Goal: Task Accomplishment & Management: Manage account settings

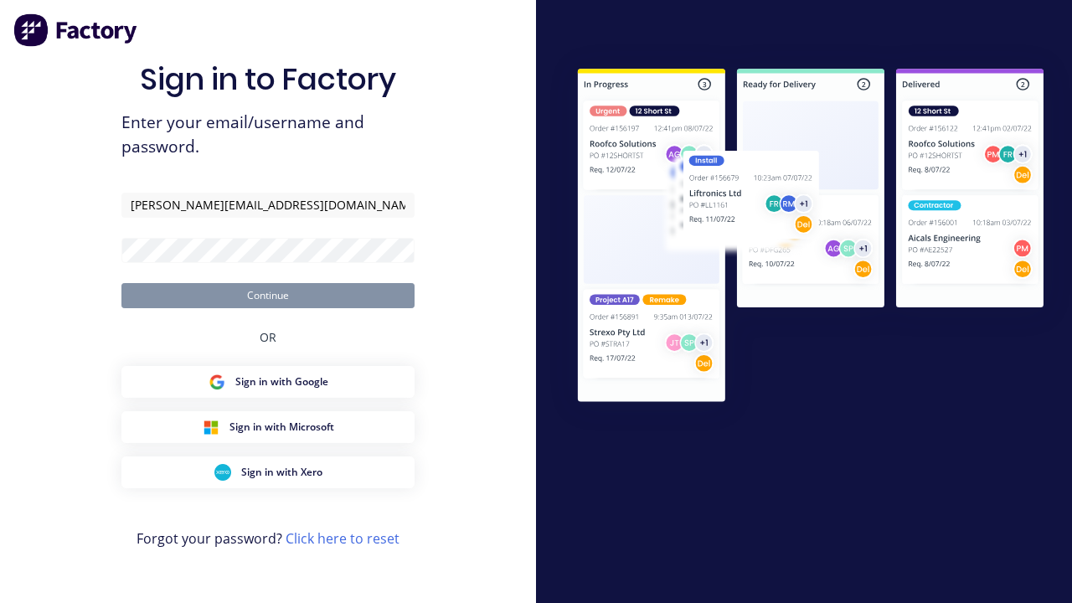
type input "[PERSON_NAME][EMAIL_ADDRESS][DOMAIN_NAME]"
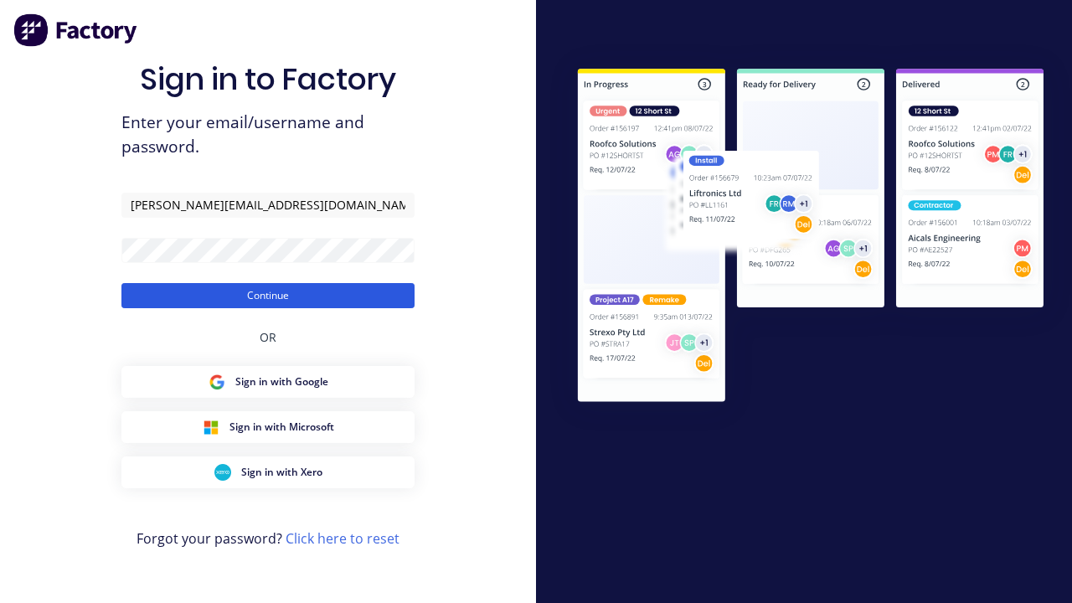
click at [268, 295] on button "Continue" at bounding box center [267, 295] width 293 height 25
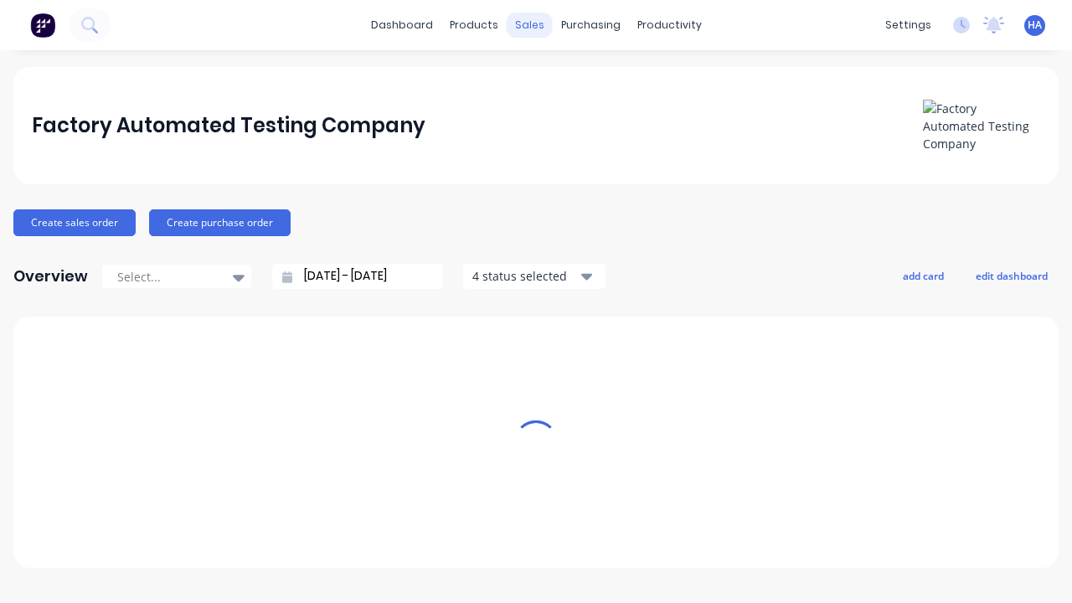
click at [529, 25] on div "sales" at bounding box center [530, 25] width 46 height 25
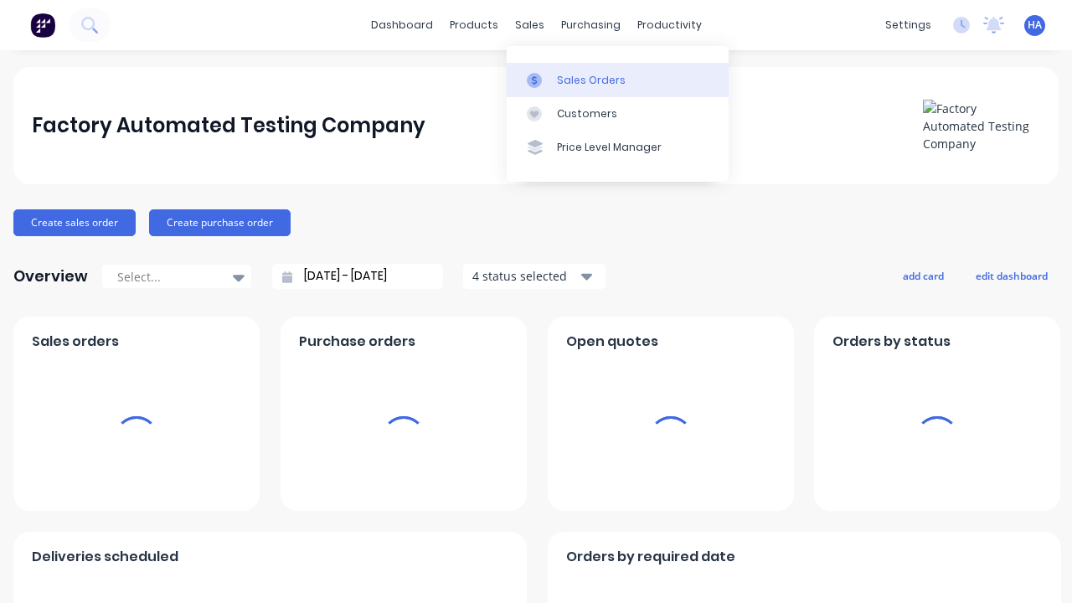
click at [617, 80] on div "Sales Orders" at bounding box center [591, 80] width 69 height 15
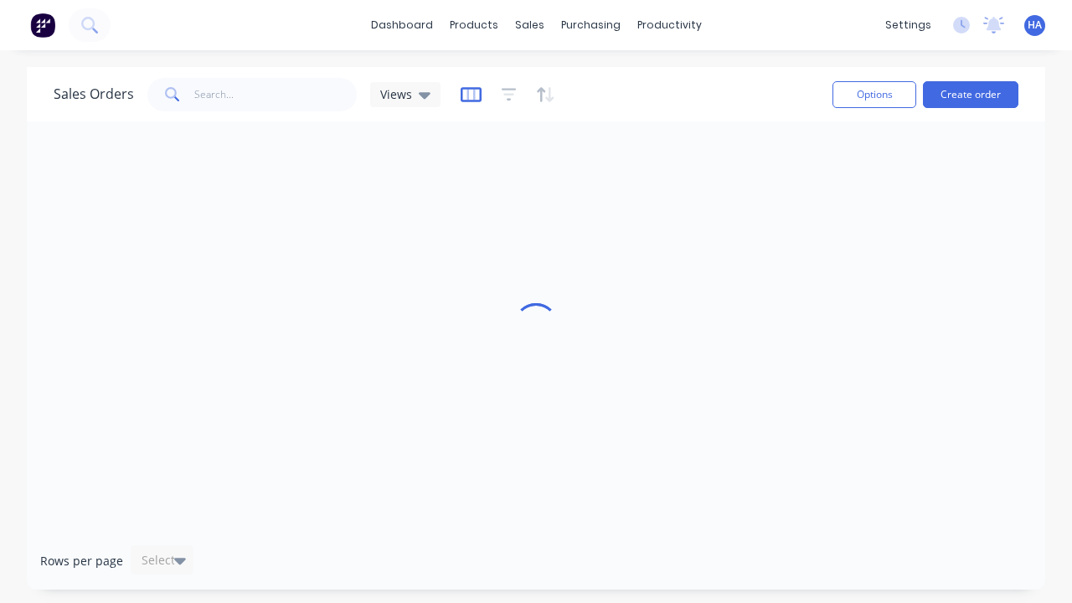
click at [468, 94] on icon "button" at bounding box center [471, 94] width 21 height 17
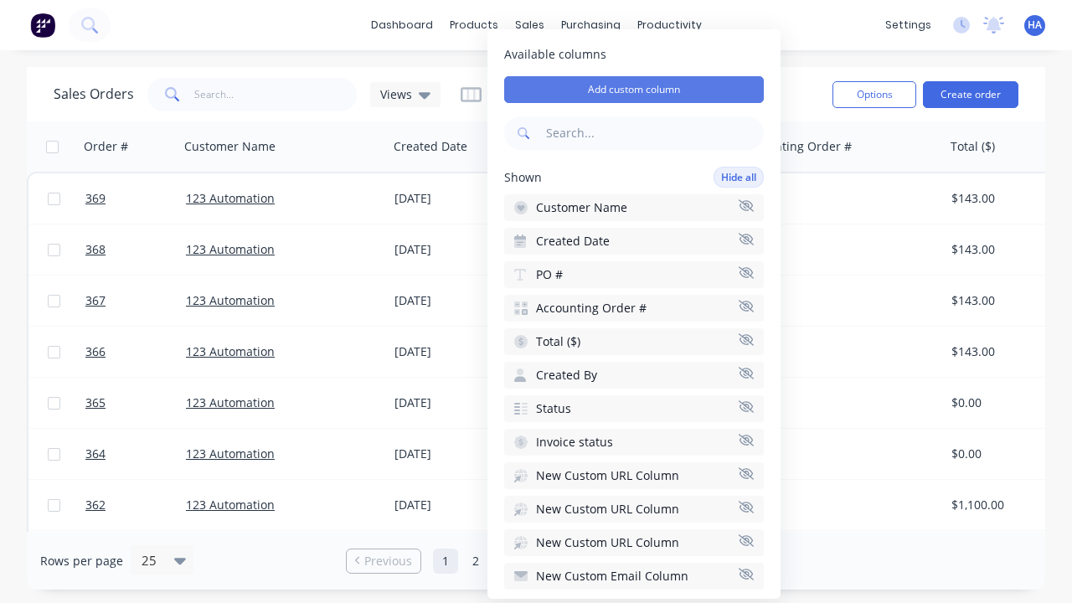
click at [634, 90] on button "Add custom column" at bounding box center [634, 89] width 260 height 27
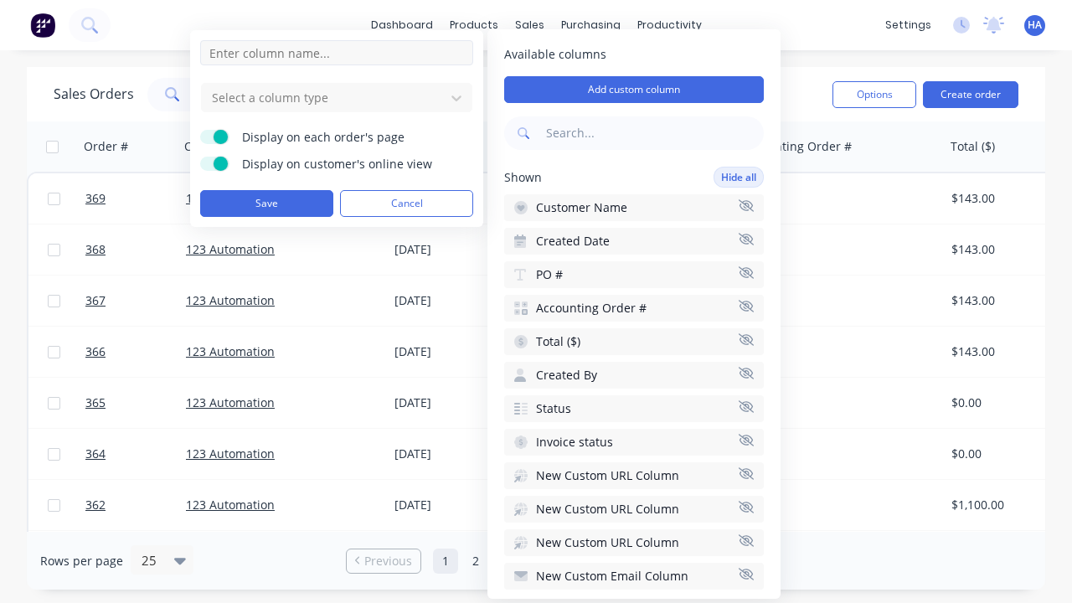
click at [337, 53] on input at bounding box center [336, 52] width 273 height 25
type input "New Custom Phone Column"
click at [323, 97] on div at bounding box center [323, 97] width 226 height 21
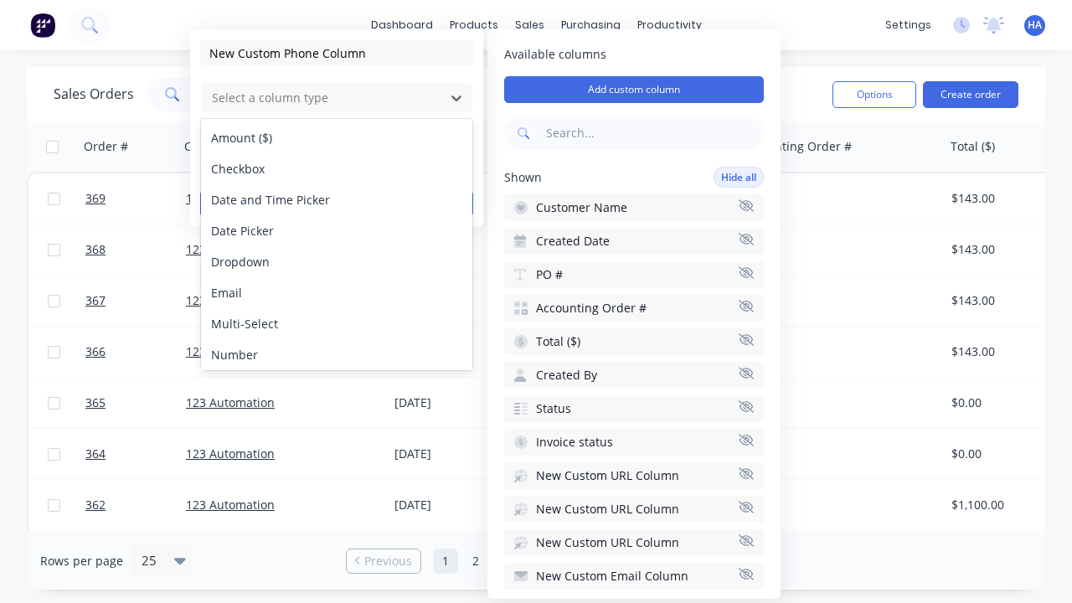
click at [337, 370] on div "Phone" at bounding box center [336, 385] width 271 height 31
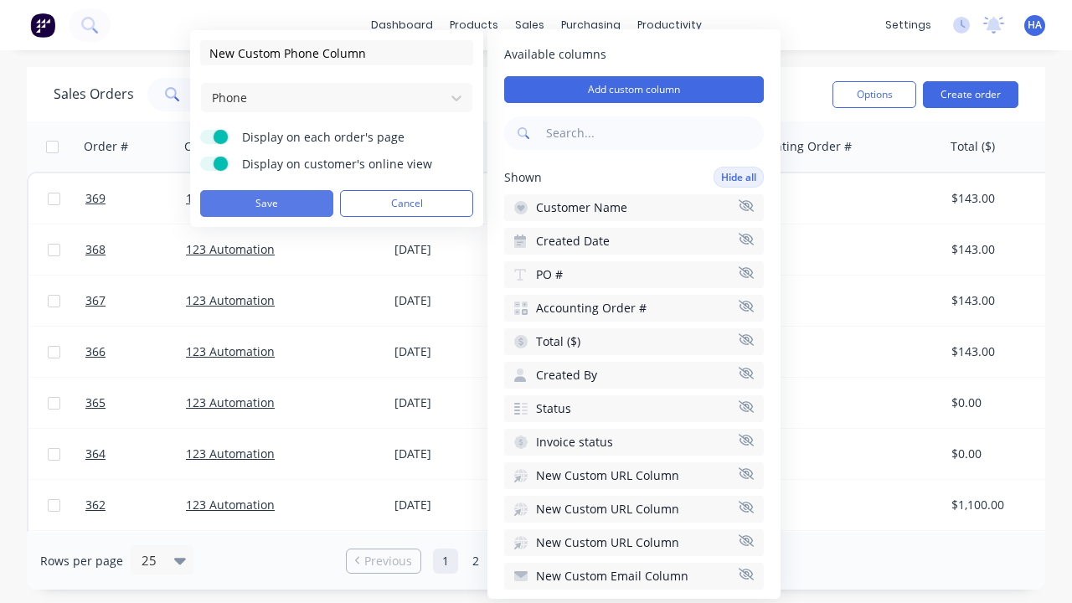
click at [266, 203] on button "Save" at bounding box center [266, 203] width 133 height 27
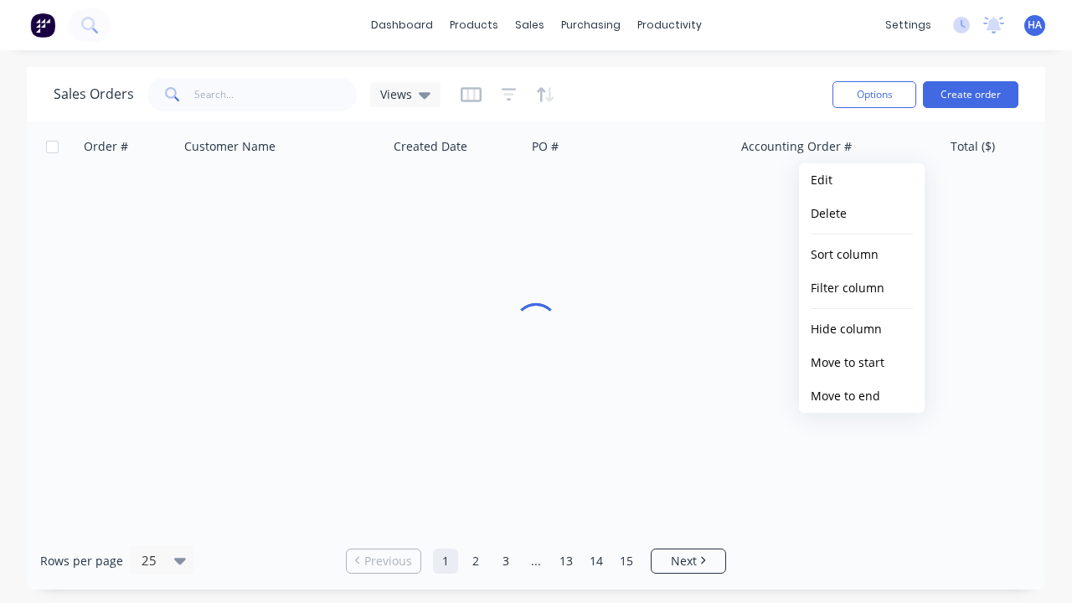
scroll to position [0, 1743]
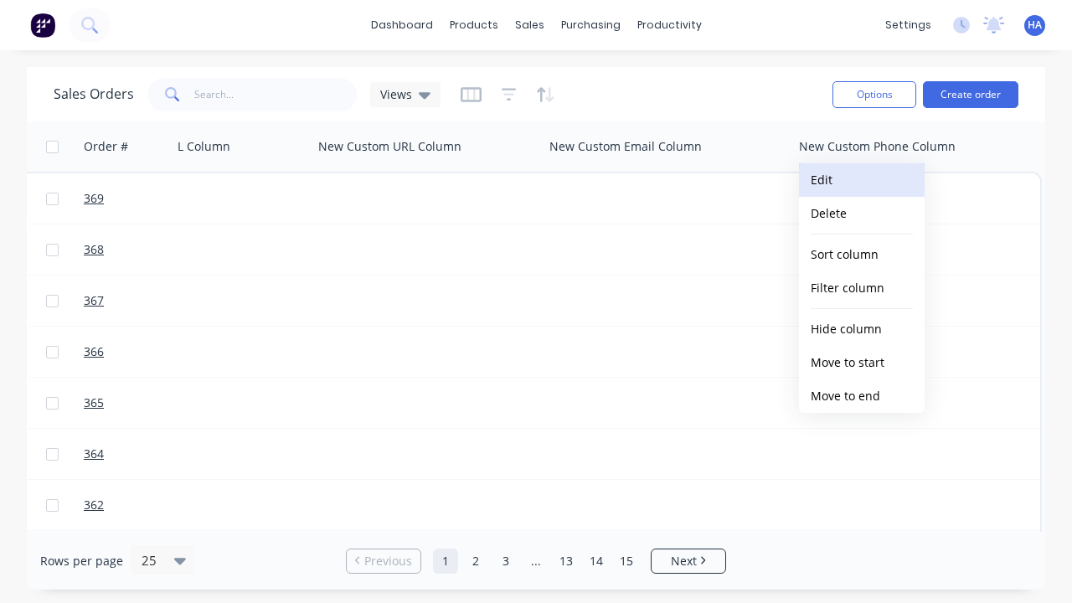
click at [862, 180] on button "Edit" at bounding box center [862, 179] width 126 height 33
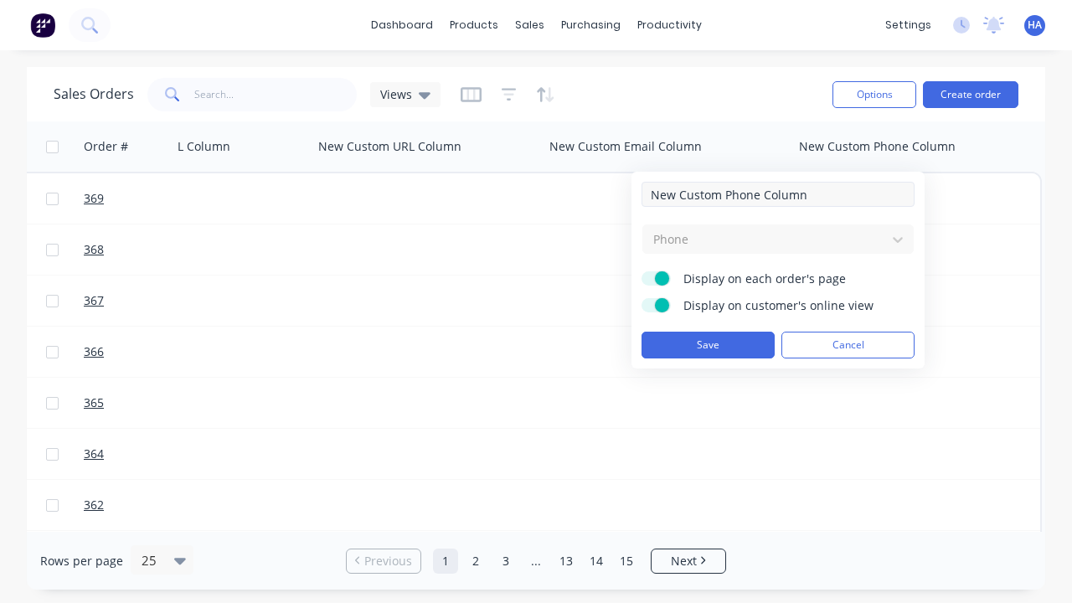
click at [778, 194] on input "New Custom Phone Column" at bounding box center [777, 194] width 273 height 25
type input "New Custom Phone Column - Updated"
click at [708, 345] on button "Save" at bounding box center [707, 345] width 133 height 27
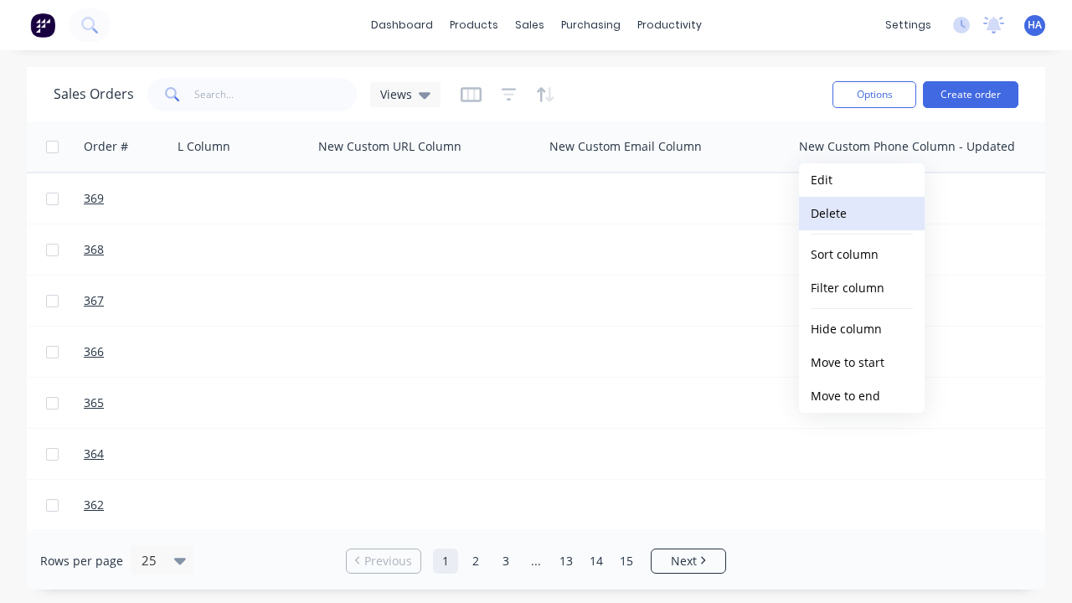
click at [862, 214] on button "Delete" at bounding box center [862, 213] width 126 height 33
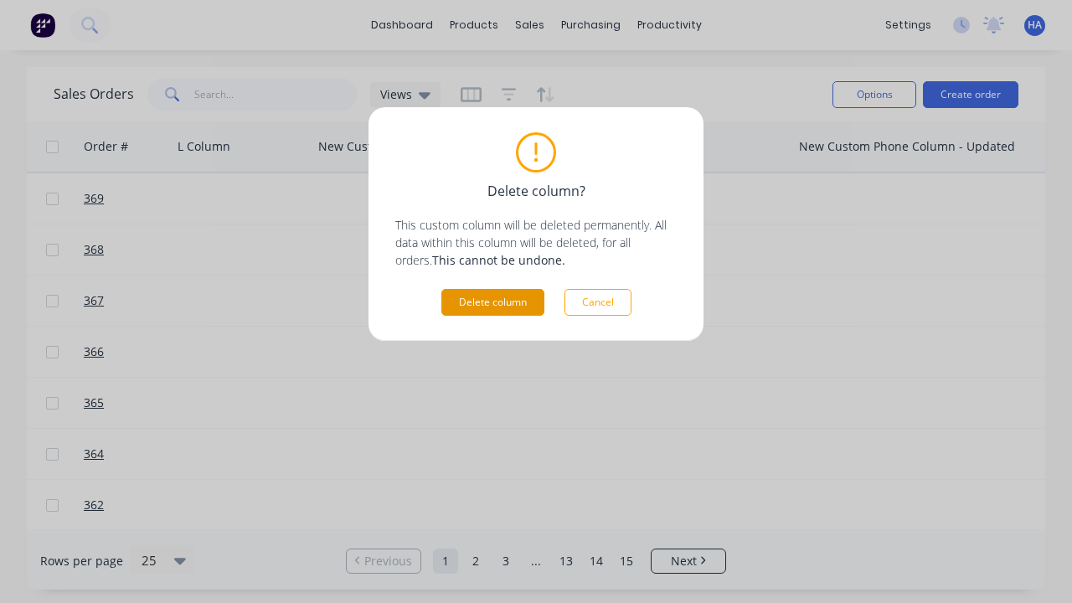
click at [492, 302] on button "Delete column" at bounding box center [492, 302] width 103 height 27
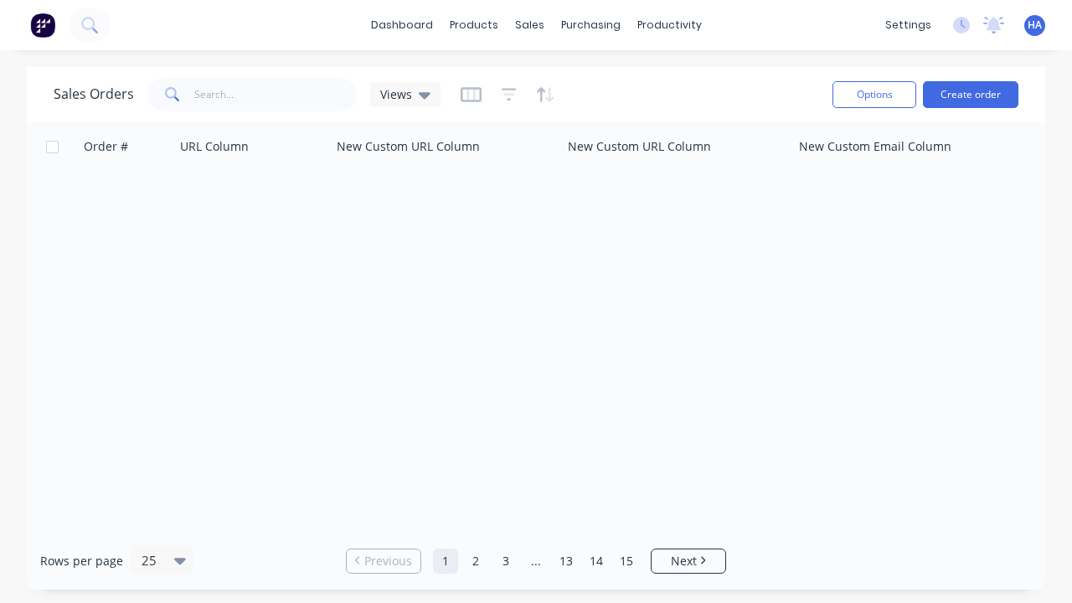
scroll to position [0, 1494]
